Goal: Task Accomplishment & Management: Manage account settings

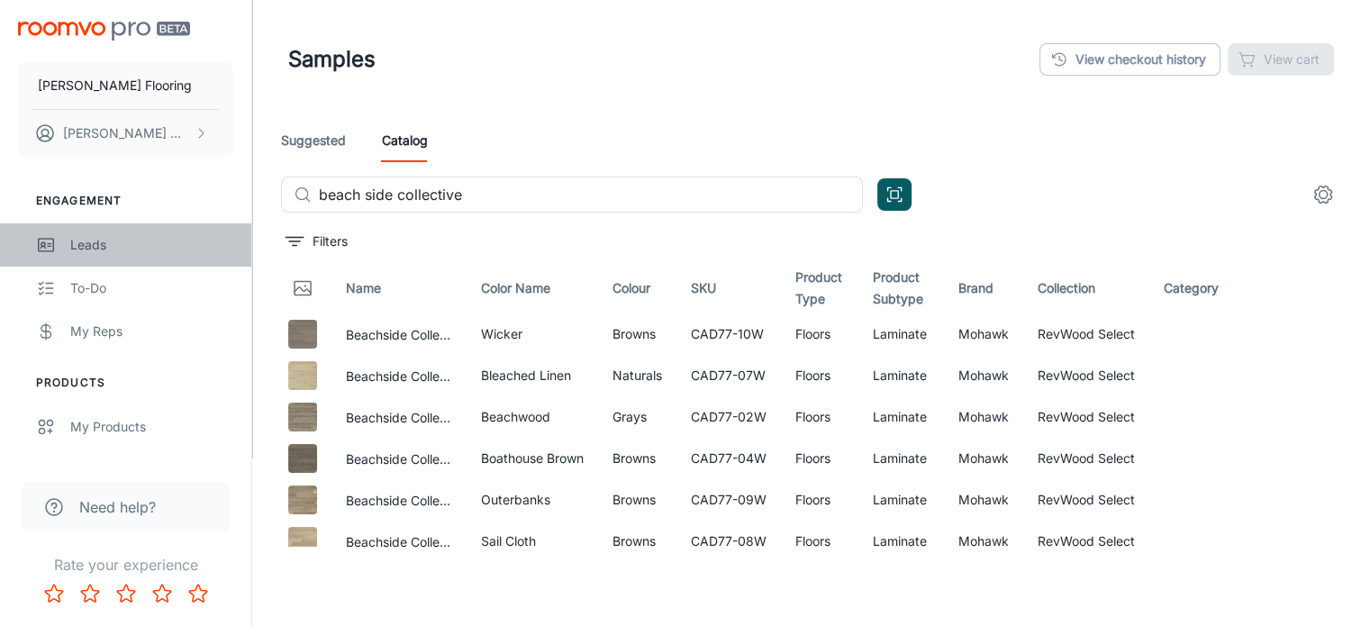
click at [76, 243] on div "Leads" at bounding box center [151, 245] width 163 height 20
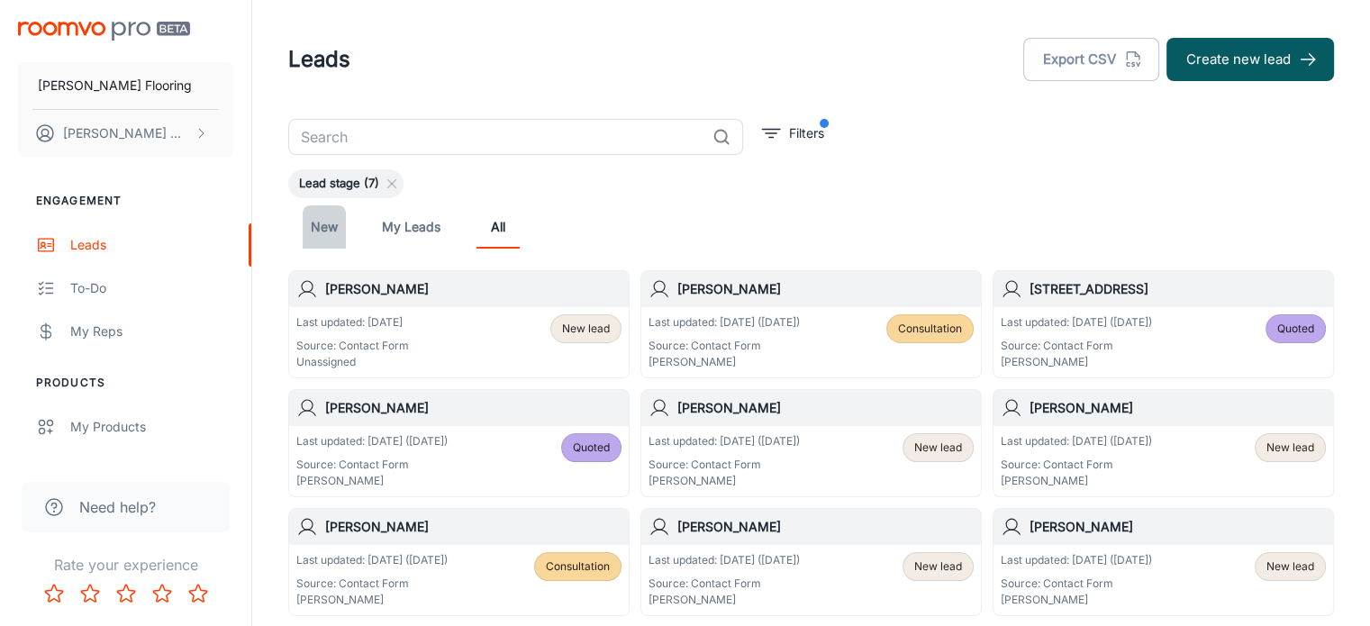
click at [326, 227] on link "New" at bounding box center [324, 226] width 43 height 43
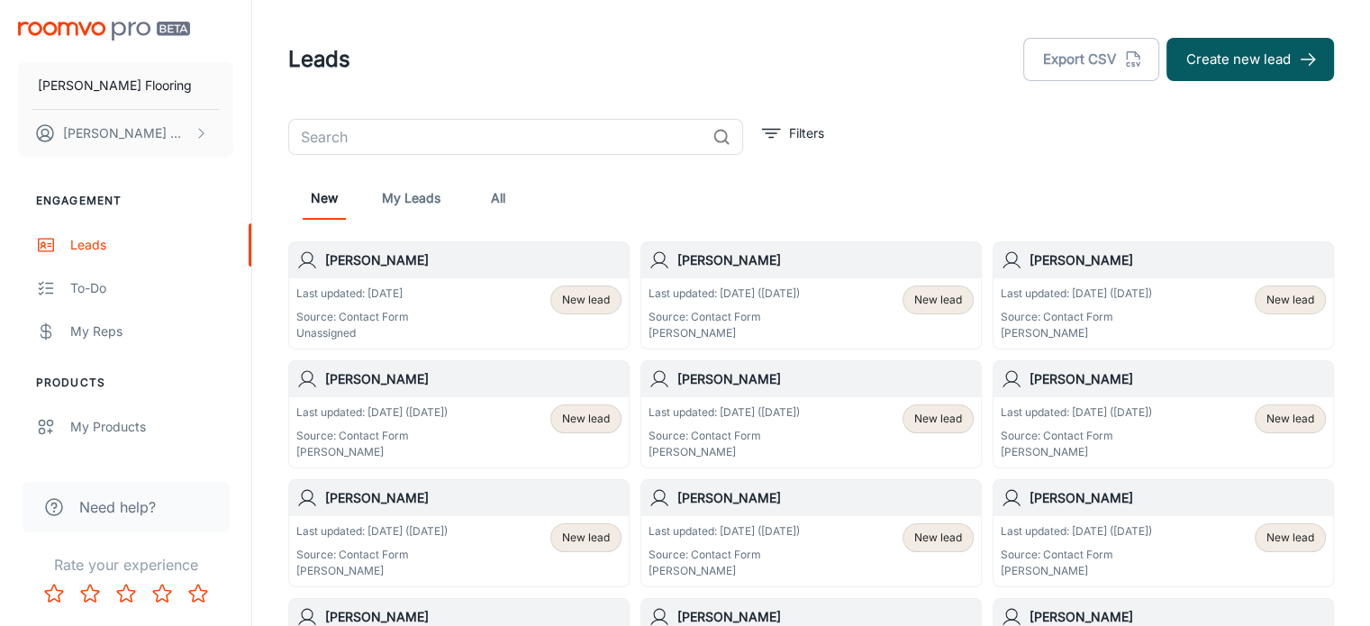
click at [394, 281] on div "Last updated: [DATE] Source: Contact Form Unassigned New lead" at bounding box center [459, 313] width 340 height 70
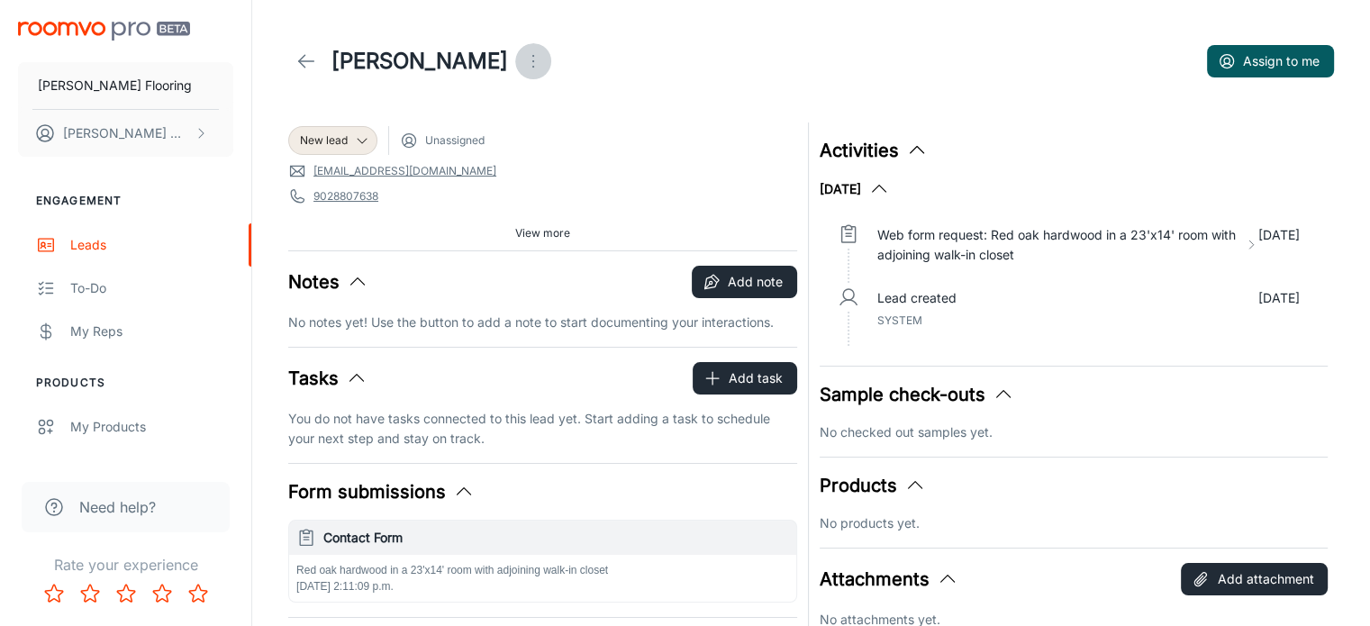
click at [522, 64] on icon "Open menu" at bounding box center [533, 61] width 22 height 22
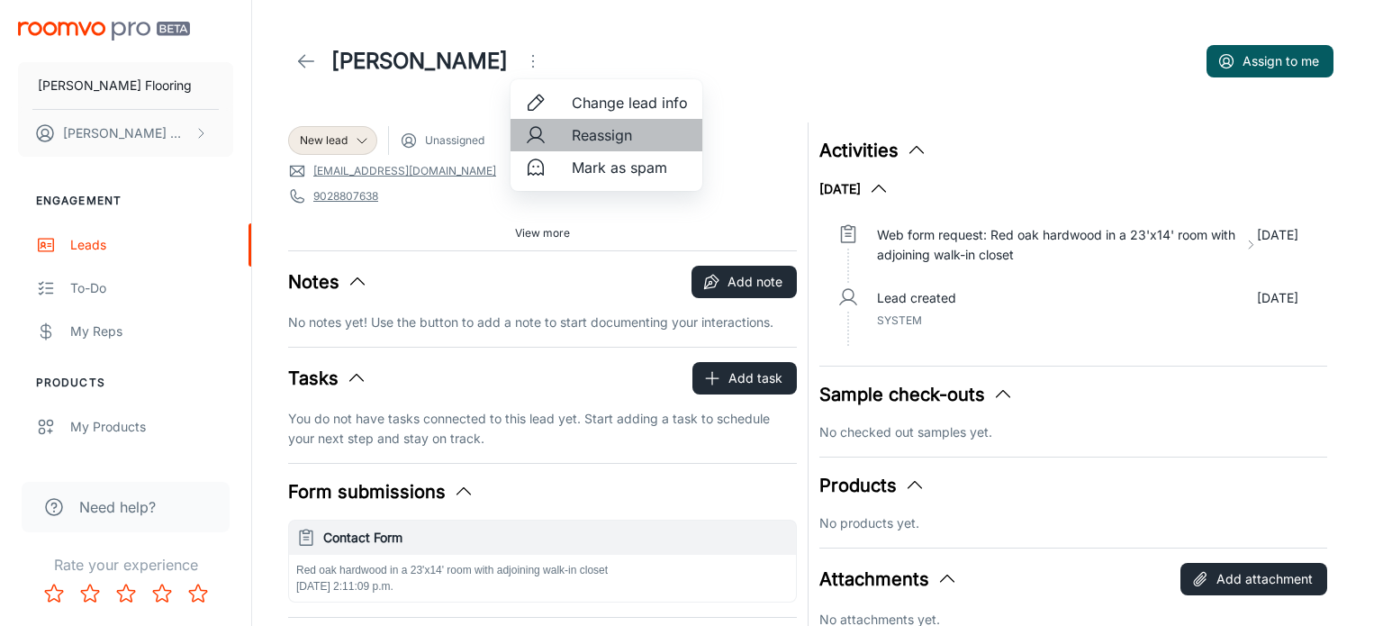
click at [575, 140] on span "Reassign" at bounding box center [630, 135] width 116 height 22
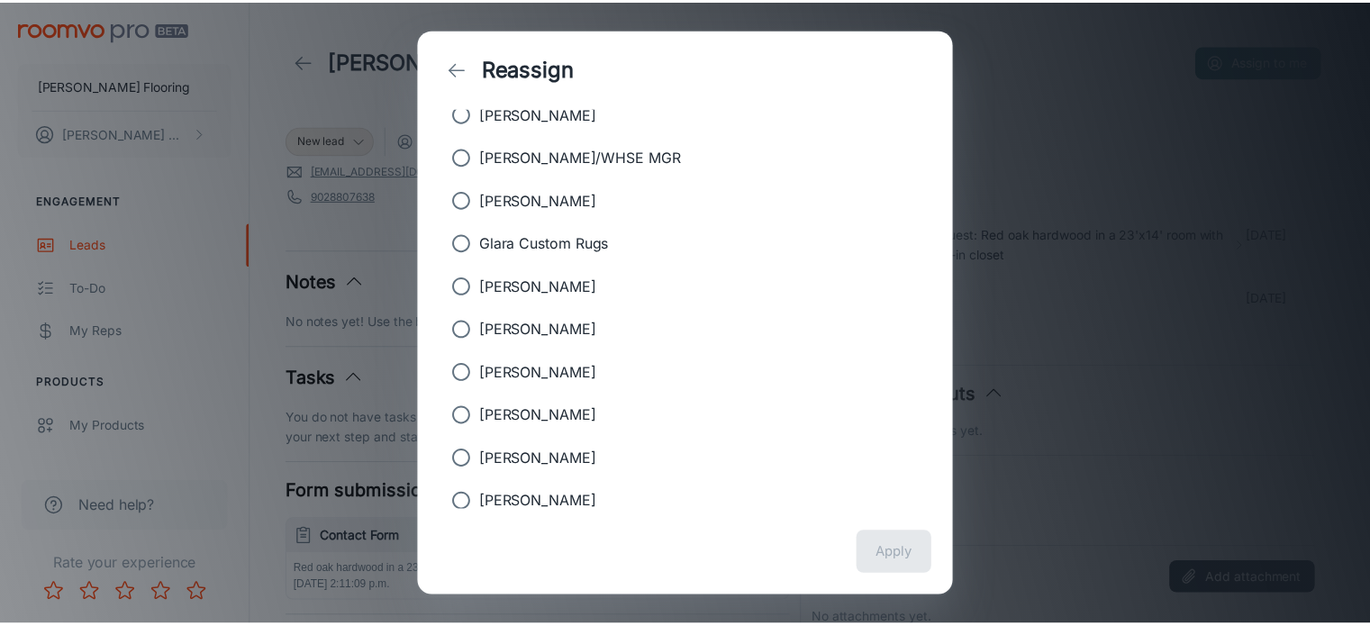
scroll to position [223, 0]
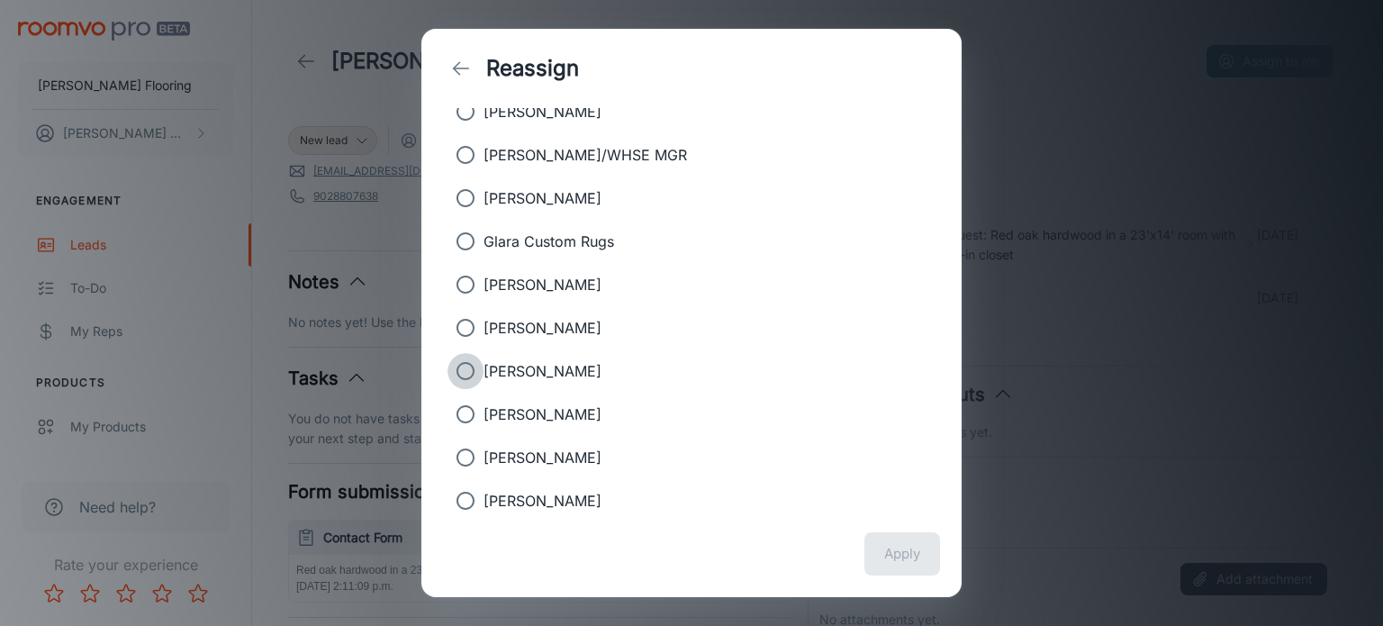
click at [465, 367] on input "[PERSON_NAME]" at bounding box center [466, 371] width 36 height 36
radio input "true"
click at [911, 554] on button "Apply" at bounding box center [903, 553] width 76 height 43
